Goal: Check status: Check status

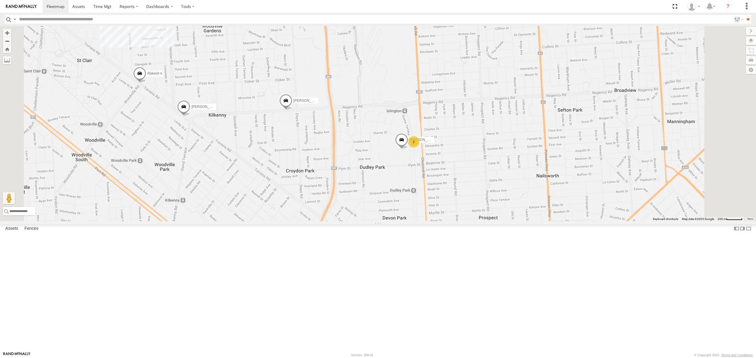
drag, startPoint x: 307, startPoint y: 134, endPoint x: 309, endPoint y: 143, distance: 9.7
click at [309, 143] on div "[PERSON_NAME] [PERSON_NAME] [PERSON_NAME] [PERSON_NAME] [PERSON_NAME] [PERSON_N…" at bounding box center [378, 123] width 756 height 195
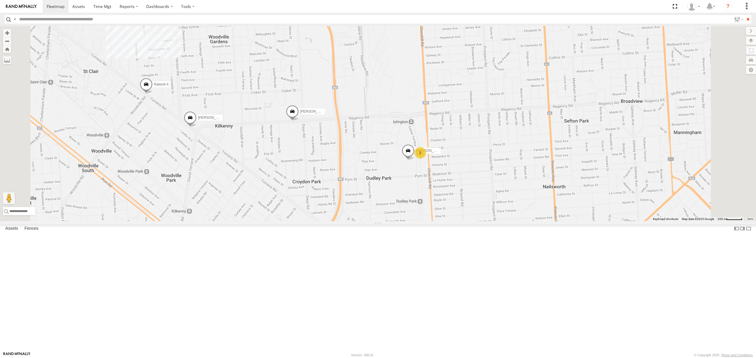
drag, startPoint x: 515, startPoint y: 136, endPoint x: 533, endPoint y: 188, distance: 54.8
click at [533, 187] on div "[PERSON_NAME] [PERSON_NAME] [PERSON_NAME] [PERSON_NAME] [PERSON_NAME] [PERSON_N…" at bounding box center [378, 123] width 756 height 195
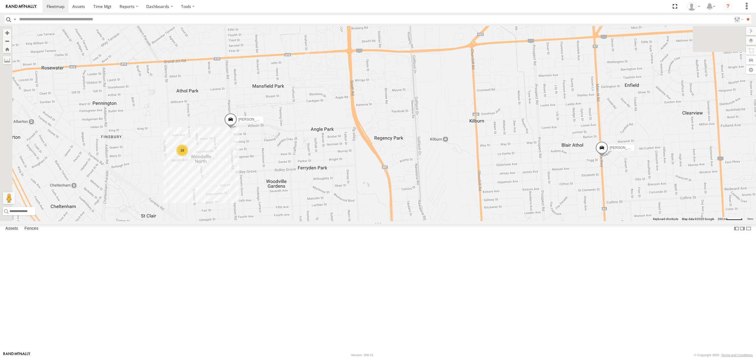
click at [0, 0] on div "S348CAH - [PERSON_NAME] All Assets" at bounding box center [0, 0] width 0 height 0
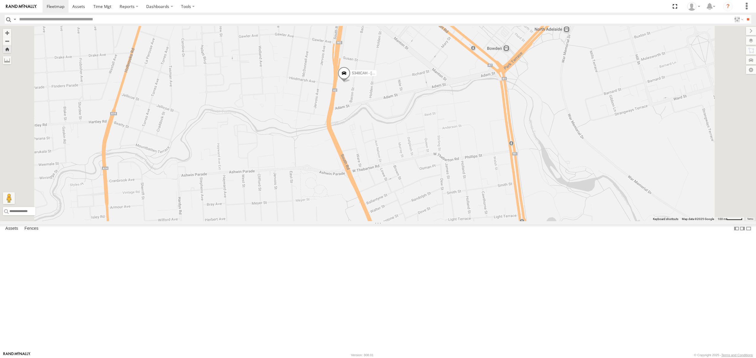
click at [0, 0] on div "All Assets" at bounding box center [0, 0] width 0 height 0
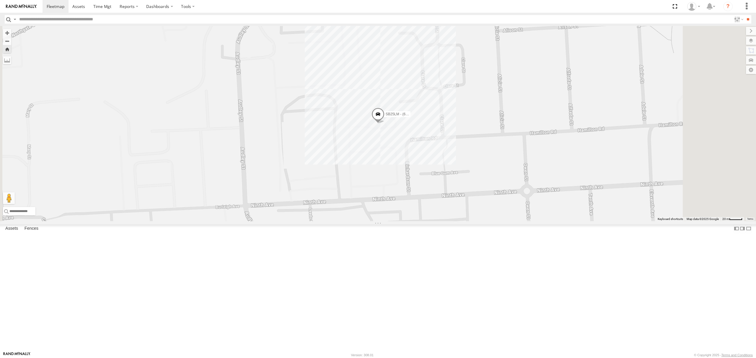
click at [0, 0] on div "SY71FR - (16P TRAILER) PM1 All Assets" at bounding box center [0, 0] width 0 height 0
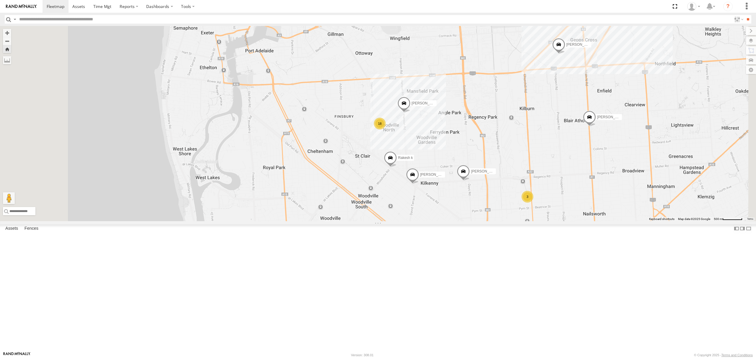
click at [0, 0] on div "SB26LM - (3P HINO) R7 All Assets" at bounding box center [0, 0] width 0 height 0
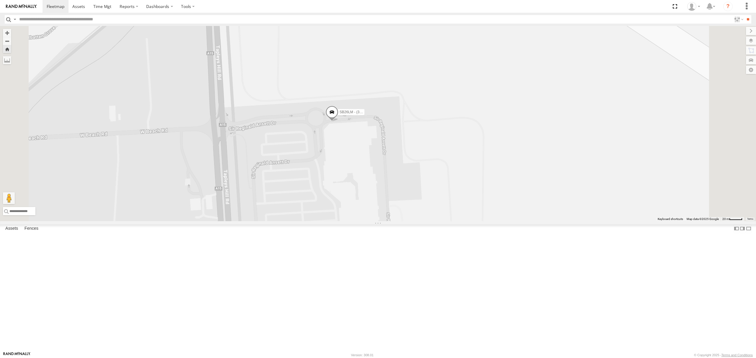
click at [0, 0] on div "S348CAH - [PERSON_NAME]" at bounding box center [0, 0] width 0 height 0
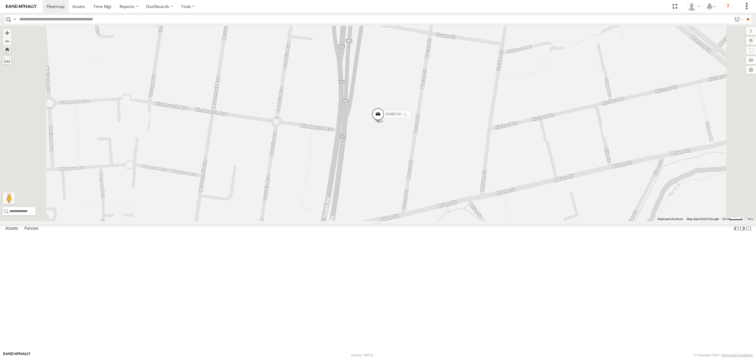
click at [0, 0] on div "All Assets" at bounding box center [0, 0] width 0 height 0
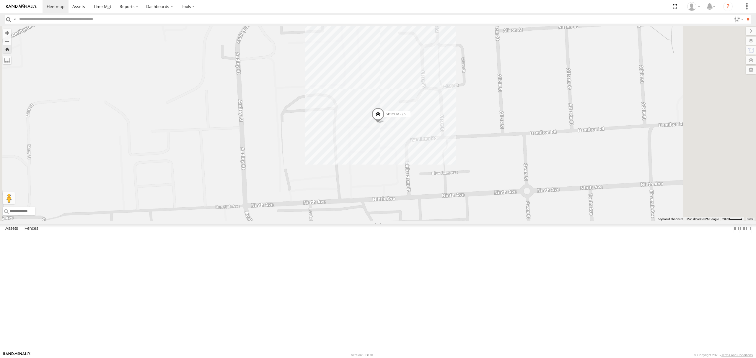
click at [0, 0] on div "SY71FR - (16P TRAILER) PM1 All Assets" at bounding box center [0, 0] width 0 height 0
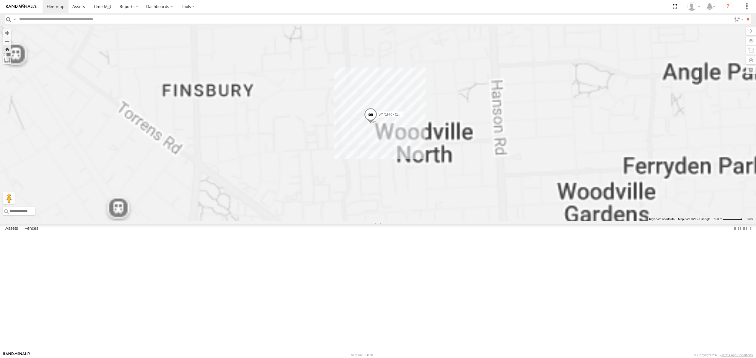
click at [0, 0] on div "SB26LM - (3P HINO) R7 All Assets [PERSON_NAME][GEOGRAPHIC_DATA][PERSON_NAME] -3…" at bounding box center [0, 0] width 0 height 0
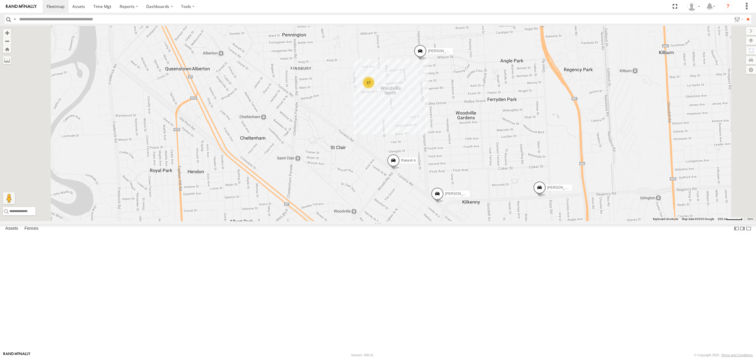
click at [0, 0] on div "S264CKI - Fridge It Crafter All Assets [GEOGRAPHIC_DATA][PERSON_NAME] -34.90854…" at bounding box center [0, 0] width 0 height 0
click at [0, 0] on div "SB26LM - (3P HINO) R7" at bounding box center [0, 0] width 0 height 0
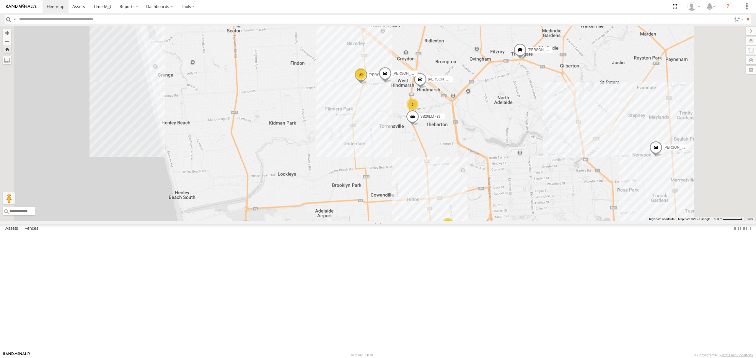
click at [0, 0] on div "All Assets" at bounding box center [0, 0] width 0 height 0
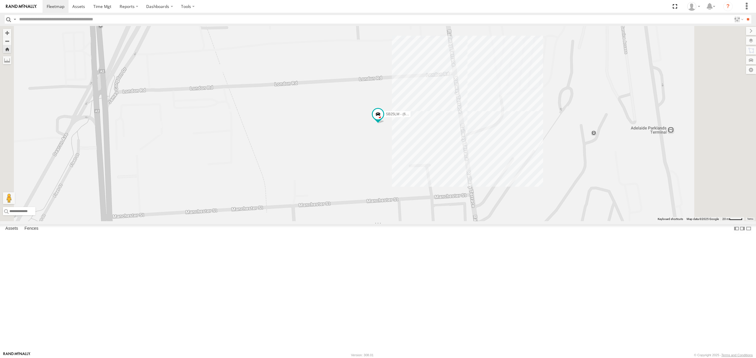
click at [0, 0] on div "S678CGD - Fridge It Sprinter" at bounding box center [0, 0] width 0 height 0
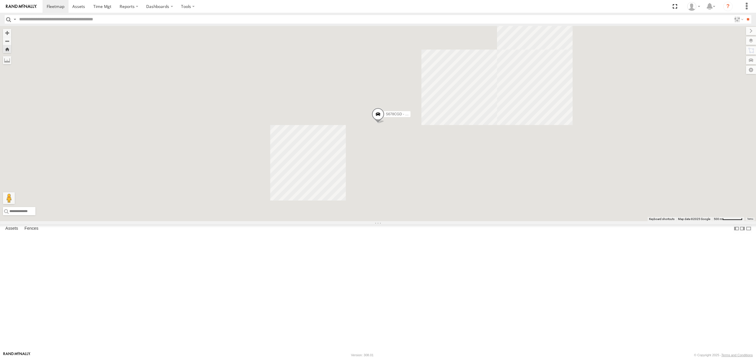
click at [0, 0] on div "S254CLT - [PERSON_NAME] All Assets" at bounding box center [0, 0] width 0 height 0
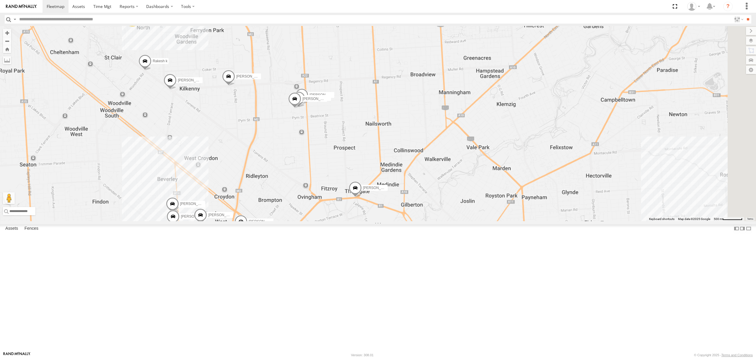
click at [0, 0] on div "All Assets" at bounding box center [0, 0] width 0 height 0
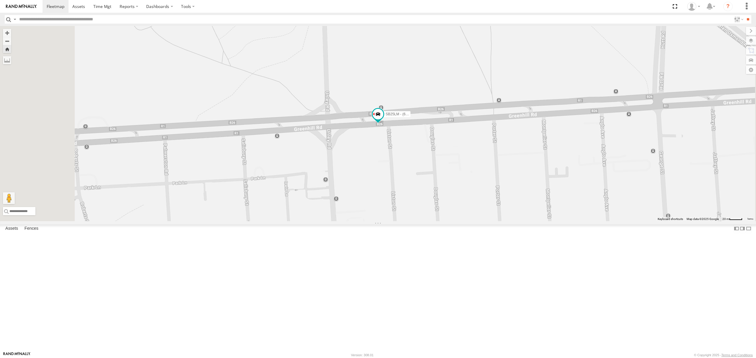
click at [0, 0] on span at bounding box center [0, 0] width 0 height 0
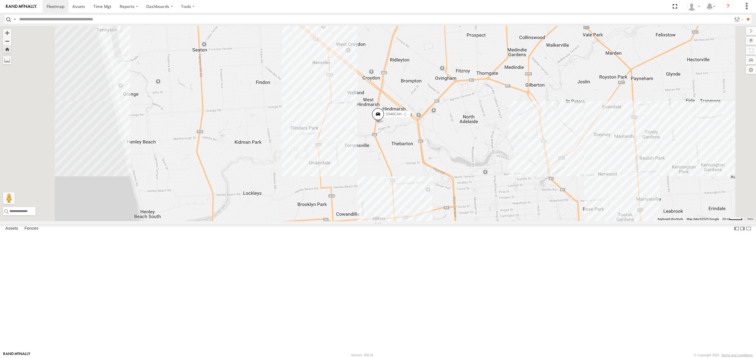
click at [0, 0] on div "SY71FR - (16P TRAILER) PM1" at bounding box center [0, 0] width 0 height 0
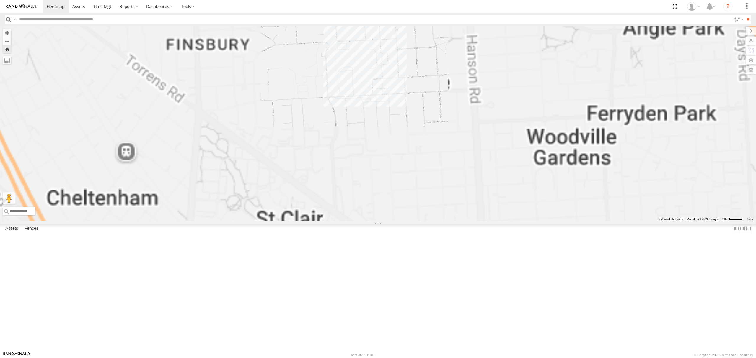
click at [0, 0] on div "S254CLT - [PERSON_NAME]" at bounding box center [0, 0] width 0 height 0
